Goal: Find contact information: Find contact information

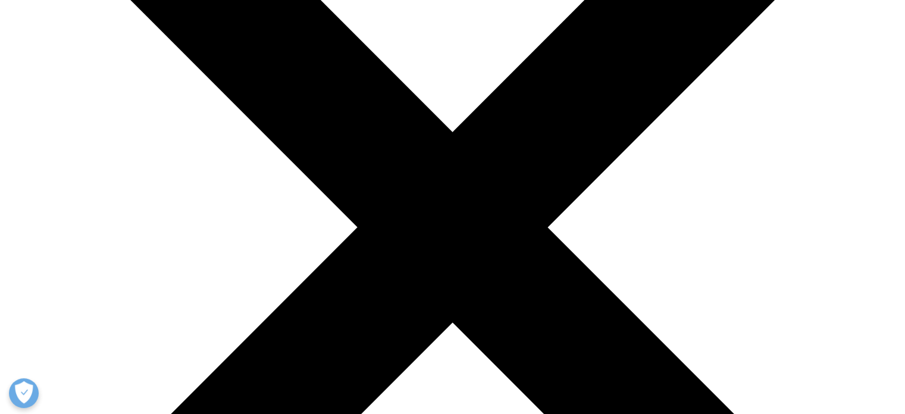
scroll to position [238, 0]
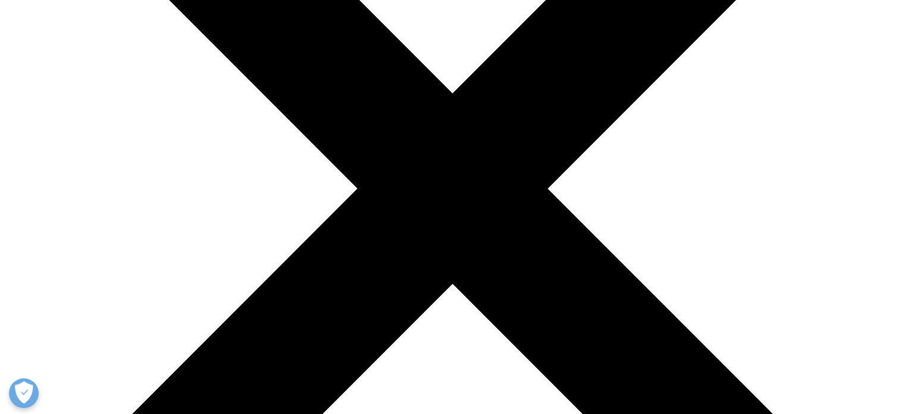
scroll to position [298, 0]
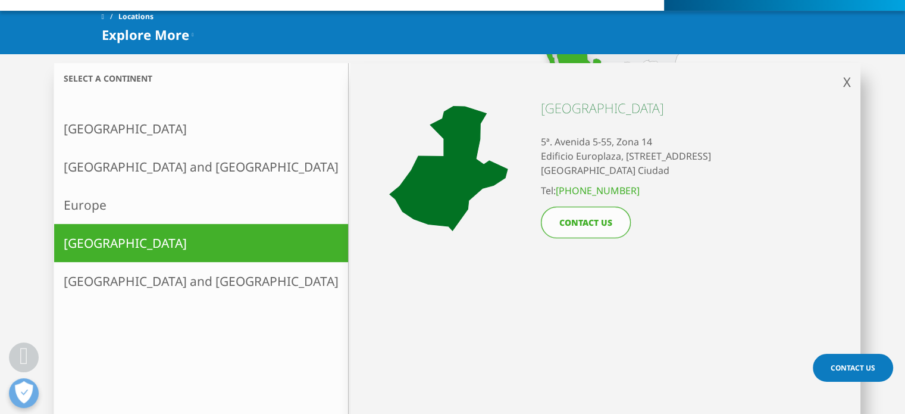
drag, startPoint x: 791, startPoint y: 161, endPoint x: 555, endPoint y: 143, distance: 237.0
click at [555, 143] on div "X << back to select continent Guatemala 5ª. Avenida 5-55, Zona 14 Edificio Euro…" at bounding box center [606, 239] width 510 height 353
copy p "Avenida 5-55, Zona 14 Edificio Europlaza, Torre 4, Nivel 4, Oficina 404"
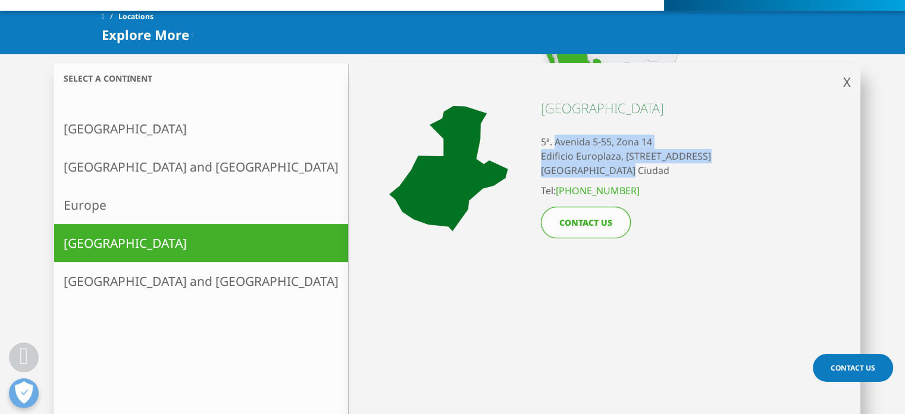
drag, startPoint x: 657, startPoint y: 174, endPoint x: 555, endPoint y: 145, distance: 106.6
click at [555, 145] on p "5ª. Avenida 5-55, Zona 14 Edificio Europlaza, Torre 4, Nivel 4, Oficina 404 Gua…" at bounding box center [626, 156] width 170 height 43
copy p "Avenida 5-55, Zona 14 Edificio Europlaza, Torre 4, Nivel 4, Oficina 404 Guatema…"
